Goal: Task Accomplishment & Management: Manage account settings

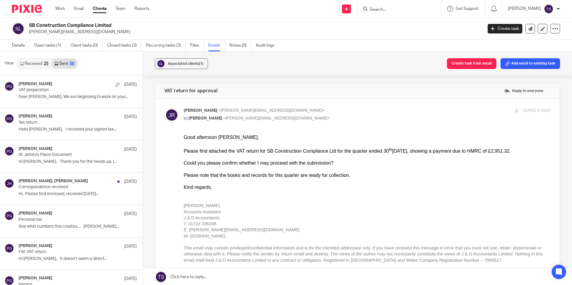
scroll to position [120, 0]
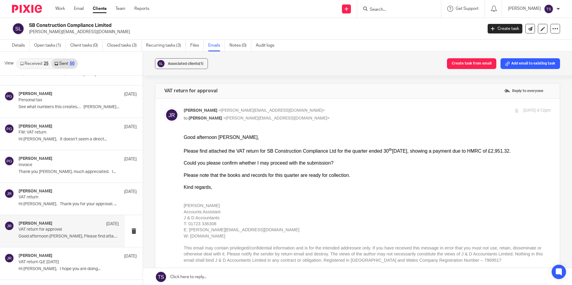
click at [39, 66] on link "Received 25" at bounding box center [34, 64] width 34 height 10
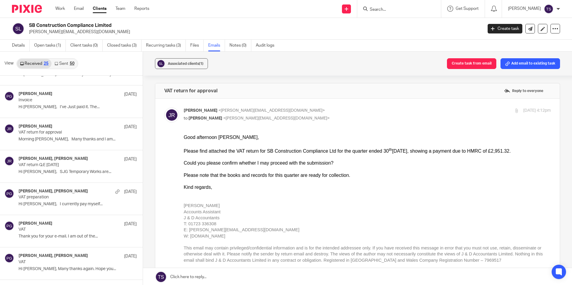
scroll to position [1, 0]
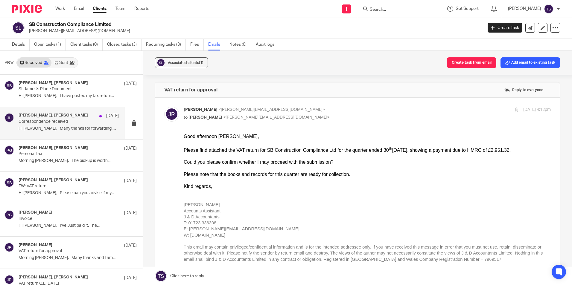
click at [83, 127] on p "Hi [PERSON_NAME], Many thanks for forwarding. ..." at bounding box center [69, 128] width 100 height 5
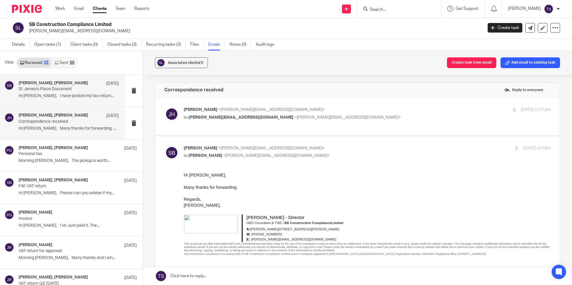
scroll to position [0, 0]
click at [86, 98] on p "Hi [PERSON_NAME], I have posted my tax return..." at bounding box center [69, 96] width 100 height 5
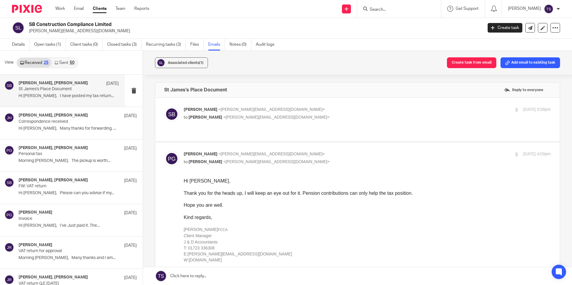
click at [85, 9] on ul "Work Email Clients Team Reports" at bounding box center [106, 9] width 103 height 6
click at [81, 7] on link "Email" at bounding box center [79, 9] width 10 height 6
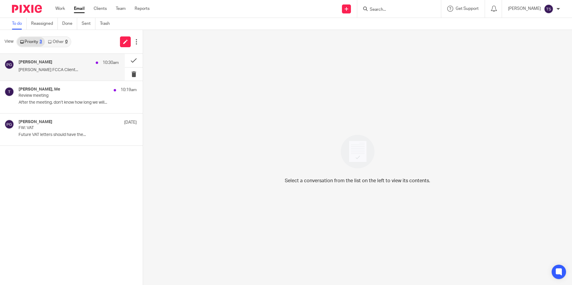
click at [58, 69] on p "[PERSON_NAME] FCCA Client..." at bounding box center [69, 70] width 100 height 5
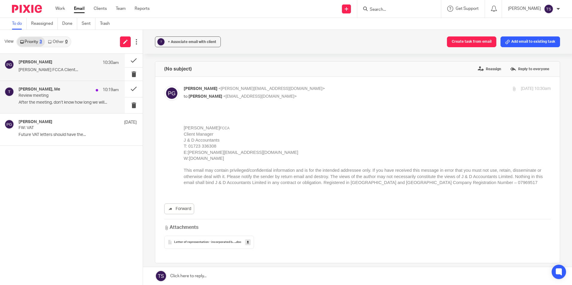
click at [57, 98] on div "[PERSON_NAME], Me 10:19am Review meeting After the meeting, don’t know how long…" at bounding box center [69, 97] width 100 height 20
